Goal: Task Accomplishment & Management: Manage account settings

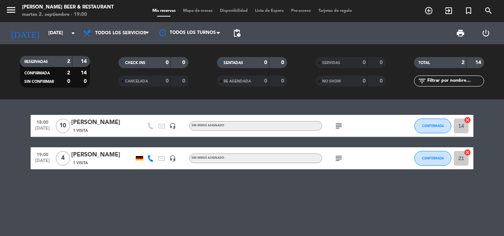
click at [343, 171] on div "18:00 [DATE] [PERSON_NAME] 1 Visita headset_mic Sin menú asignado subject CONFI…" at bounding box center [252, 168] width 504 height 137
click at [339, 161] on icon "subject" at bounding box center [338, 158] width 9 height 9
click at [425, 127] on span "CONFIRMADA" at bounding box center [433, 126] width 22 height 4
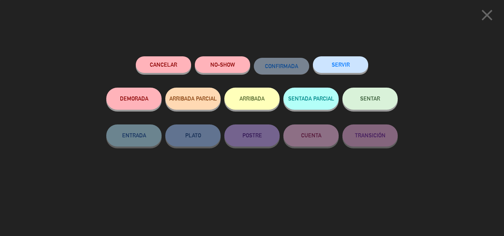
click at [377, 104] on button "SENTAR" at bounding box center [369, 99] width 55 height 22
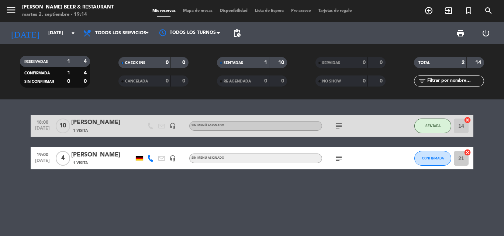
click at [337, 126] on icon "subject" at bounding box center [338, 126] width 9 height 9
click at [335, 161] on icon "subject" at bounding box center [338, 158] width 9 height 9
click at [9, 151] on bookings-row "18:00 [DATE] [PERSON_NAME] 1 Visita headset_mic Sin menú asignado subject SENTA…" at bounding box center [252, 142] width 504 height 55
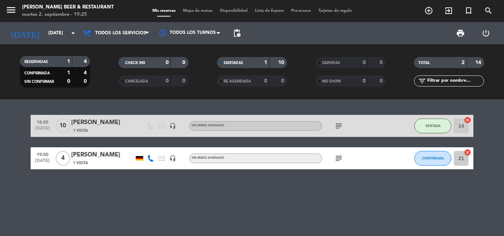
click at [37, 209] on div "18:00 [DATE] [PERSON_NAME] 1 Visita headset_mic Sin menú asignado subject SENTA…" at bounding box center [252, 168] width 504 height 137
click at [55, 206] on div "18:00 [DATE] [PERSON_NAME] 1 Visita headset_mic Sin menú asignado subject SENTA…" at bounding box center [252, 168] width 504 height 137
drag, startPoint x: 54, startPoint y: 206, endPoint x: 0, endPoint y: 213, distance: 54.2
click at [48, 206] on div "18:00 [DATE] [PERSON_NAME] 1 Visita headset_mic Sin menú asignado subject SENTA…" at bounding box center [252, 168] width 504 height 137
click at [341, 158] on icon "subject" at bounding box center [338, 158] width 9 height 9
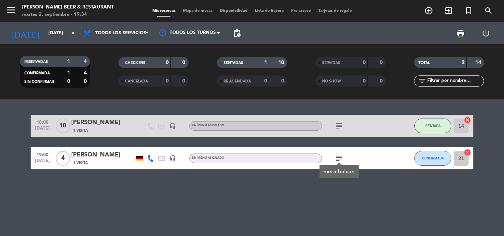
click at [341, 158] on icon "subject" at bounding box center [338, 158] width 9 height 9
click at [341, 159] on icon "subject" at bounding box center [338, 158] width 9 height 9
click at [437, 160] on span "CONFIRMADA" at bounding box center [433, 158] width 22 height 4
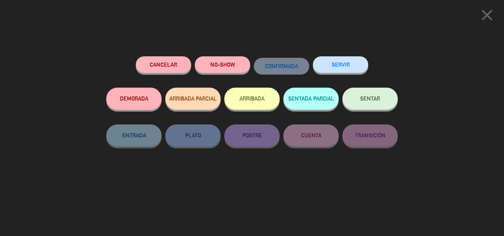
click at [359, 97] on button "SENTAR" at bounding box center [369, 99] width 55 height 22
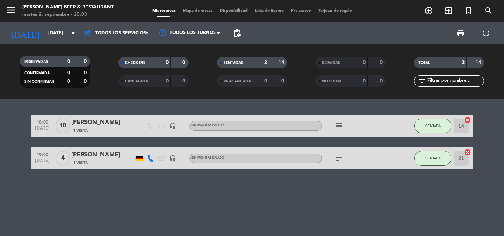
click at [487, 196] on div "18:00 [DATE] [PERSON_NAME] 1 Visita headset_mic Sin menú asignado subject SENTA…" at bounding box center [252, 168] width 504 height 137
click at [117, 154] on div "[PERSON_NAME]" at bounding box center [102, 155] width 63 height 10
